Goal: Information Seeking & Learning: Learn about a topic

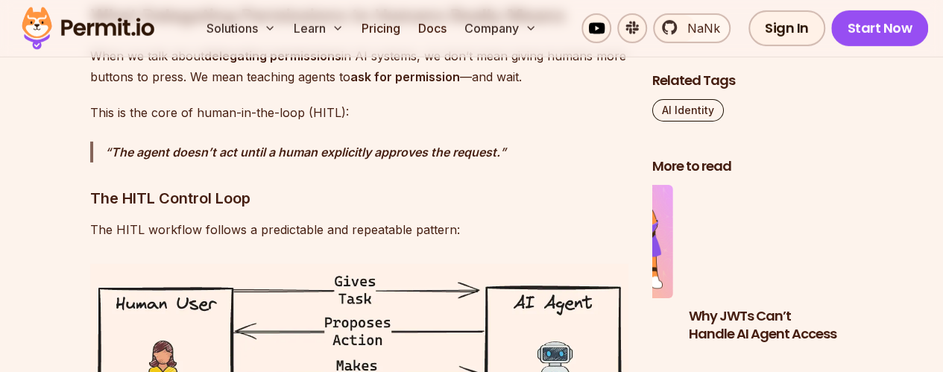
scroll to position [2461, 0]
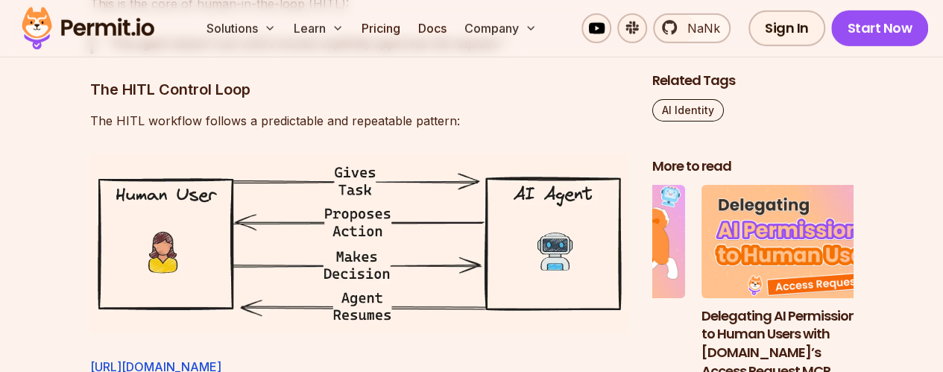
drag, startPoint x: 312, startPoint y: 228, endPoint x: 561, endPoint y: 236, distance: 249.2
click at [561, 236] on img at bounding box center [359, 243] width 538 height 177
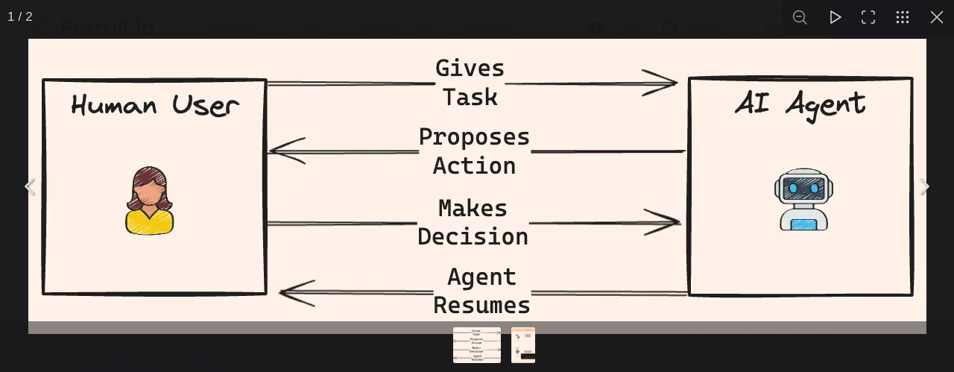
click at [687, 351] on div "You can close this modal content with the ESC key" at bounding box center [477, 346] width 954 height 51
click at [630, 22] on div "You can close this modal content with the ESC key" at bounding box center [477, 186] width 954 height 372
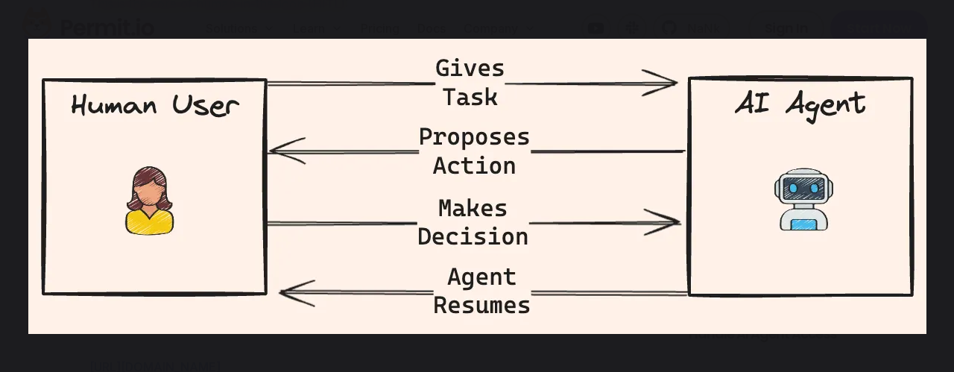
click at [940, 17] on button "You can close this modal content with the ESC key" at bounding box center [937, 17] width 34 height 34
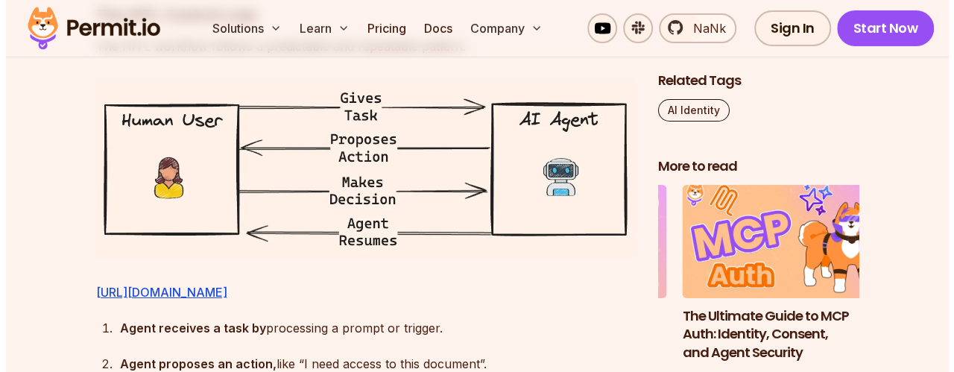
scroll to position [2535, 0]
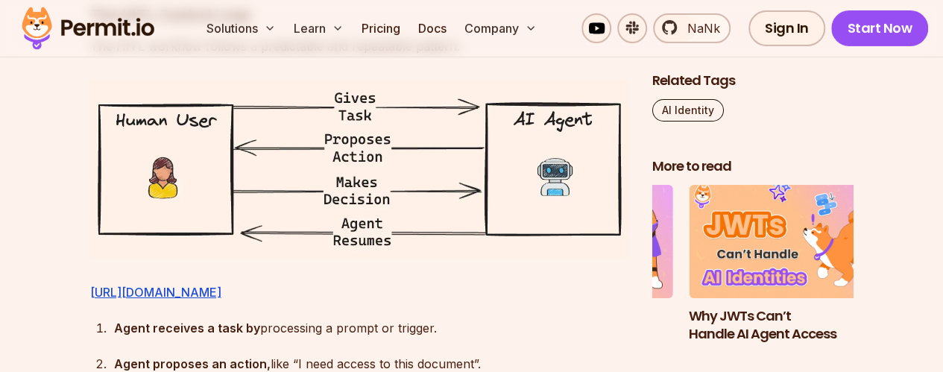
drag, startPoint x: 416, startPoint y: 151, endPoint x: 389, endPoint y: 151, distance: 26.8
click at [389, 151] on img at bounding box center [359, 169] width 538 height 177
